Goal: Information Seeking & Learning: Learn about a topic

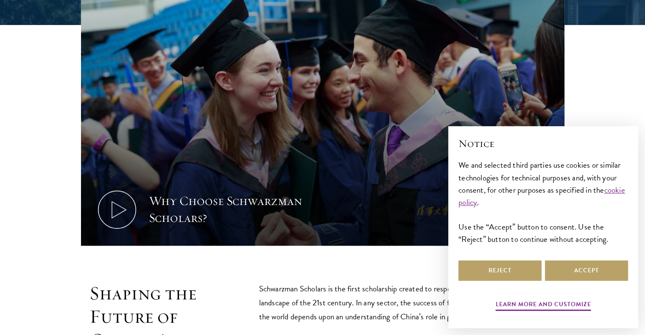
scroll to position [382, 0]
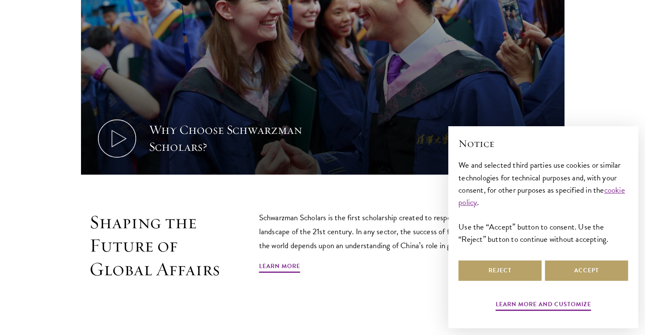
click at [218, 202] on section "Why Choose Schwarzman Scholars? Shaping the Future of Global Affairs Schwarzman…" at bounding box center [322, 111] width 645 height 417
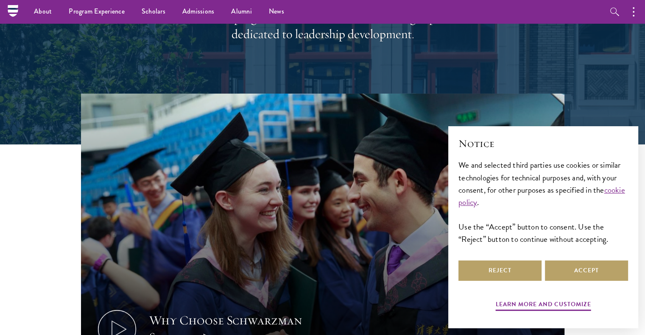
scroll to position [127, 0]
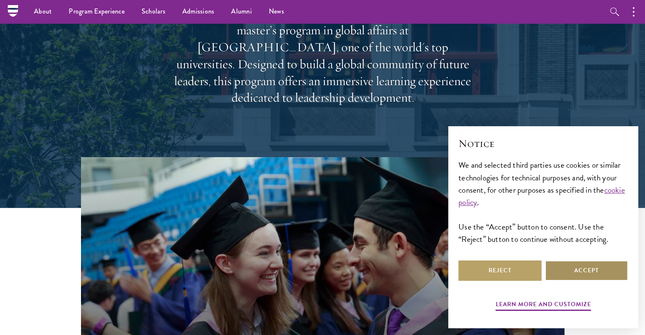
click at [598, 278] on button "Accept" at bounding box center [586, 271] width 83 height 20
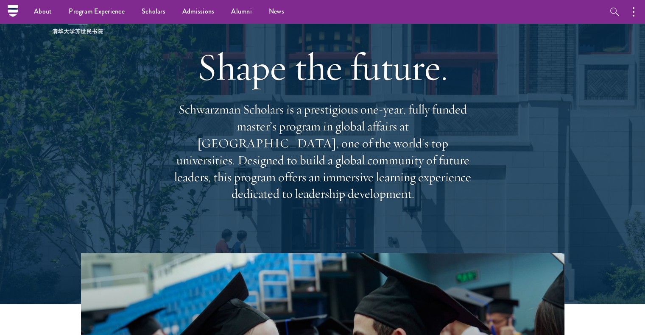
scroll to position [0, 0]
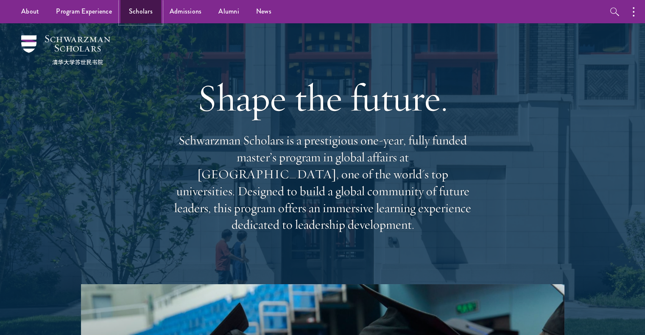
click at [134, 13] on link "Scholars" at bounding box center [140, 11] width 41 height 23
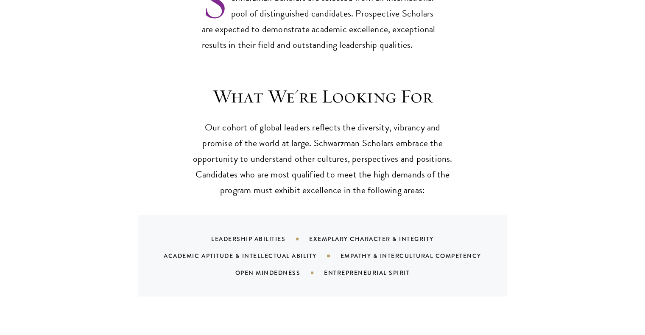
scroll to position [806, 0]
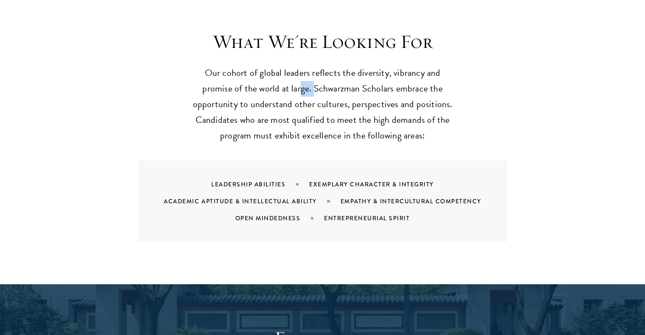
drag, startPoint x: 301, startPoint y: 67, endPoint x: 324, endPoint y: 76, distance: 25.0
click at [315, 72] on p "Our cohort of global leaders reflects the diversity, vibrancy and promise of th…" at bounding box center [322, 104] width 263 height 78
click at [352, 88] on p "Our cohort of global leaders reflects the diversity, vibrancy and promise of th…" at bounding box center [322, 104] width 263 height 78
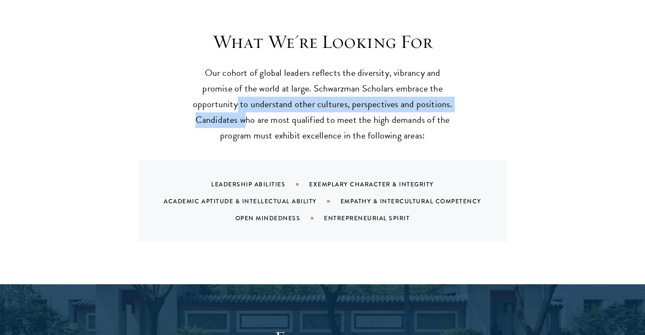
drag, startPoint x: 241, startPoint y: 95, endPoint x: 258, endPoint y: 115, distance: 26.2
click at [248, 97] on p "Our cohort of global leaders reflects the diversity, vibrancy and promise of th…" at bounding box center [322, 104] width 263 height 78
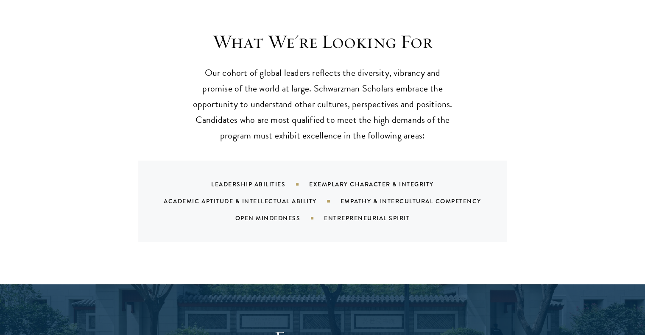
click at [263, 123] on p "Our cohort of global leaders reflects the diversity, vibrancy and promise of th…" at bounding box center [322, 104] width 263 height 78
